Goal: Find specific page/section: Find specific page/section

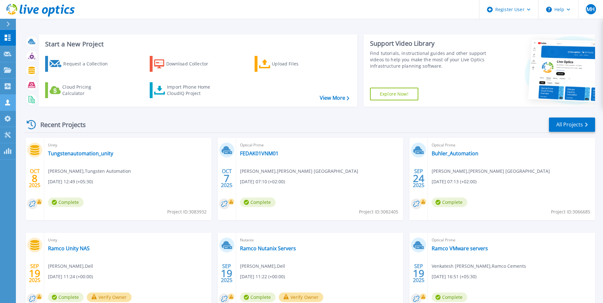
drag, startPoint x: 4, startPoint y: 190, endPoint x: 6, endPoint y: 103, distance: 87.5
click at [4, 189] on div "Dashboard Dashboard Request Capture Request Capture Projects Projects Search Pr…" at bounding box center [8, 167] width 16 height 274
click at [10, 71] on icon at bounding box center [8, 69] width 8 height 5
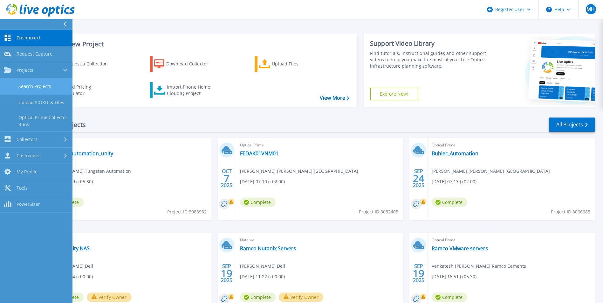
click at [35, 81] on link "Search Projects" at bounding box center [36, 87] width 73 height 16
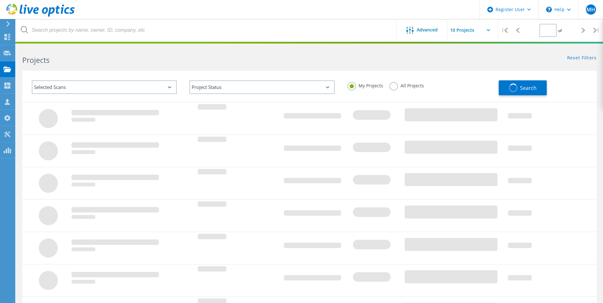
type input "1"
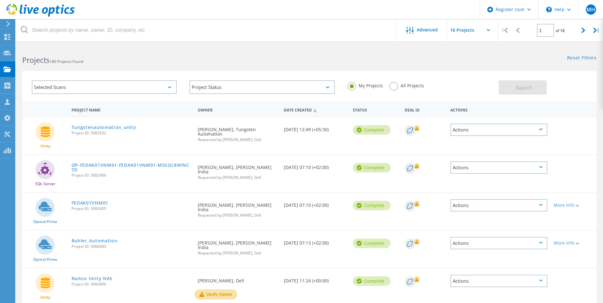
click at [88, 84] on div "Selected Scans" at bounding box center [104, 87] width 145 height 14
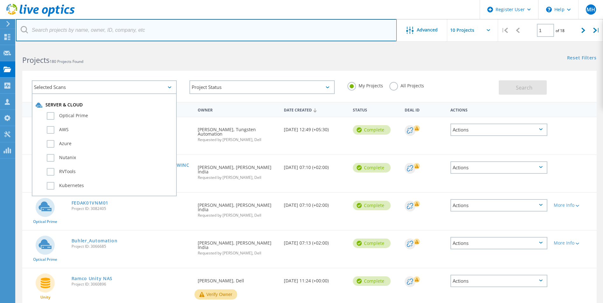
click at [79, 33] on input "text" at bounding box center [206, 30] width 381 height 22
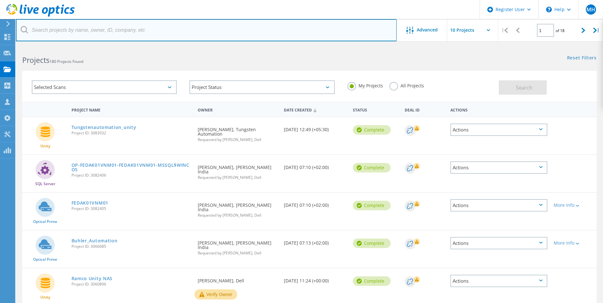
paste input "3006156"
type input "3006156"
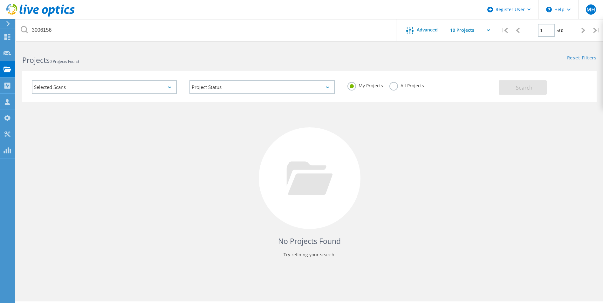
click at [392, 86] on label "All Projects" at bounding box center [407, 85] width 35 height 6
click at [0, 0] on input "All Projects" at bounding box center [0, 0] width 0 height 0
drag, startPoint x: 516, startPoint y: 89, endPoint x: 485, endPoint y: 126, distance: 47.9
click at [516, 89] on button "Search" at bounding box center [523, 87] width 48 height 14
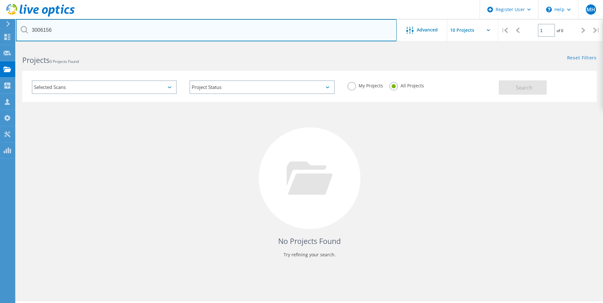
click at [64, 28] on input "3006156" at bounding box center [206, 30] width 381 height 22
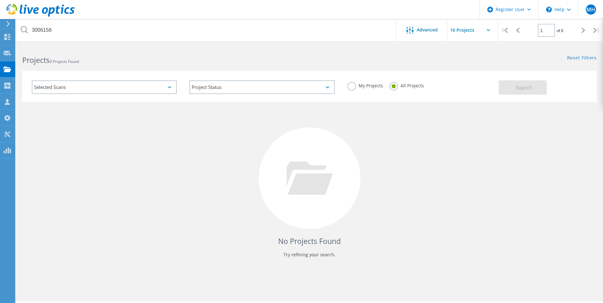
click at [310, 183] on icon at bounding box center [310, 178] width 46 height 33
click at [482, 181] on div "No Projects Found Try refining your search." at bounding box center [309, 184] width 575 height 164
click at [9, 37] on icon at bounding box center [7, 37] width 8 height 6
